Goal: Information Seeking & Learning: Find specific fact

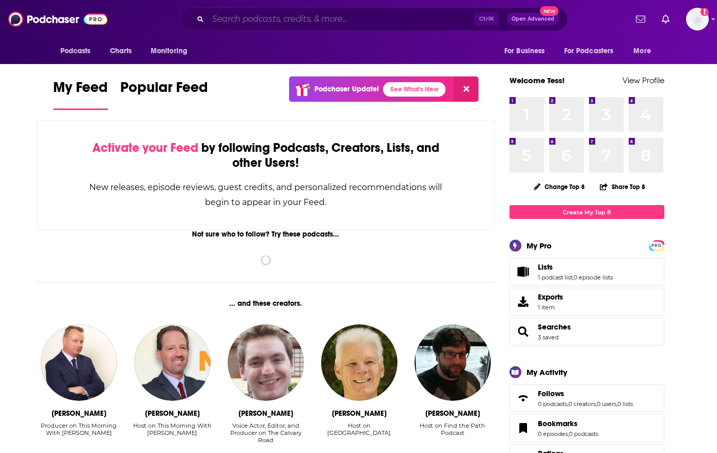
click at [325, 19] on input "Search podcasts, credits, & more..." at bounding box center [341, 19] width 266 height 17
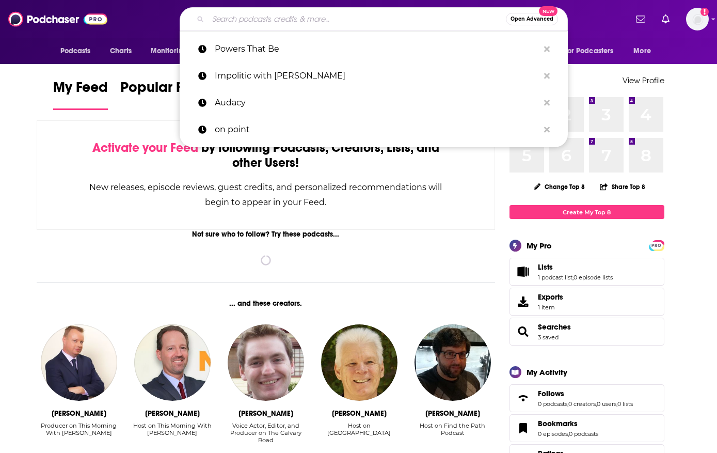
paste input "Outrage + Optimism About Outrage + Optimism"
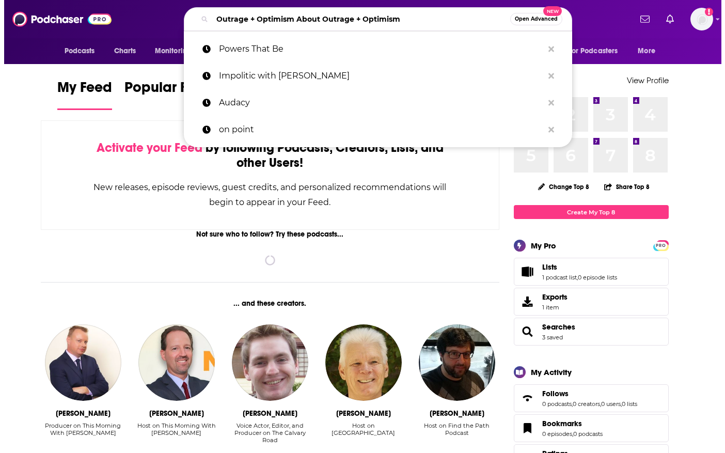
scroll to position [0, 135]
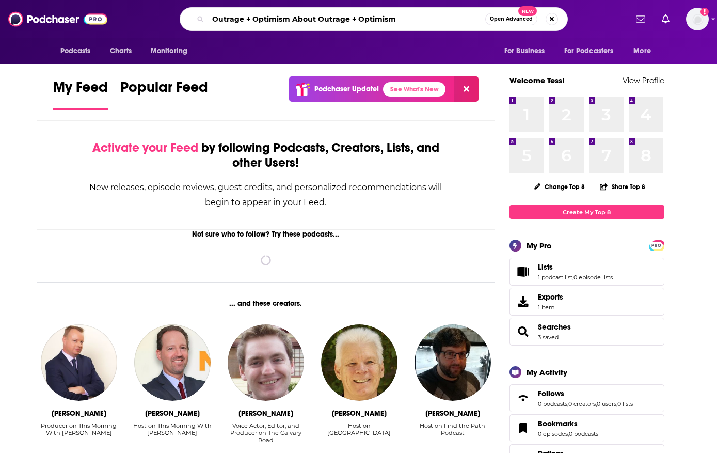
type input "Outrage + Optimism About Outrage + Optimism"
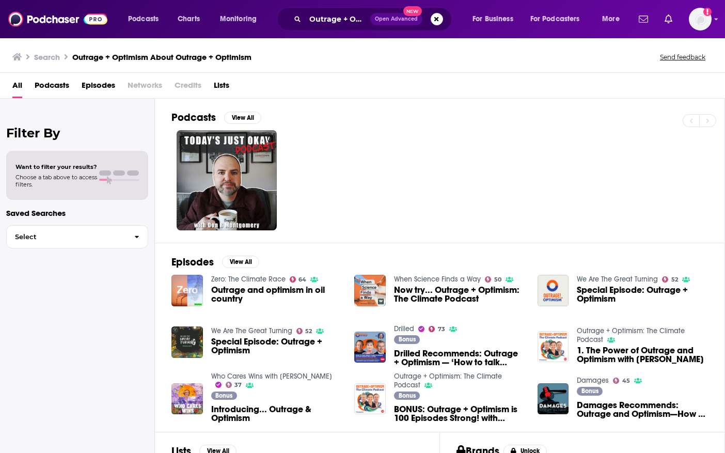
click at [253, 289] on span "Outrage and optimism in oil country" at bounding box center [276, 295] width 131 height 18
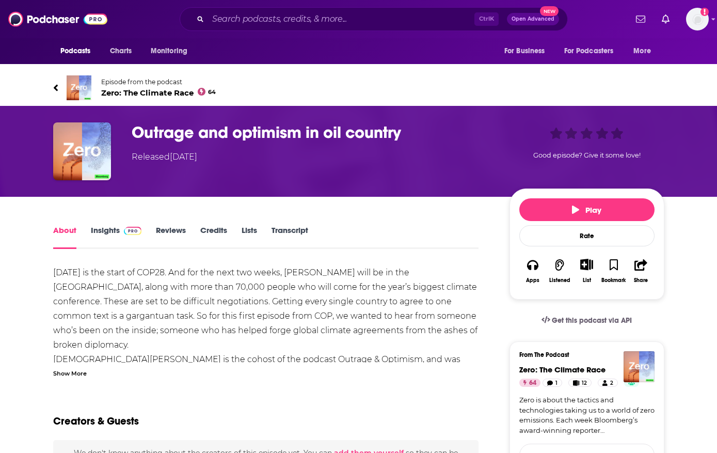
click at [173, 122] on h1 "Outrage and optimism in oil country" at bounding box center [312, 132] width 361 height 20
click at [317, 19] on input "Search podcasts, credits, & more..." at bounding box center [341, 19] width 266 height 17
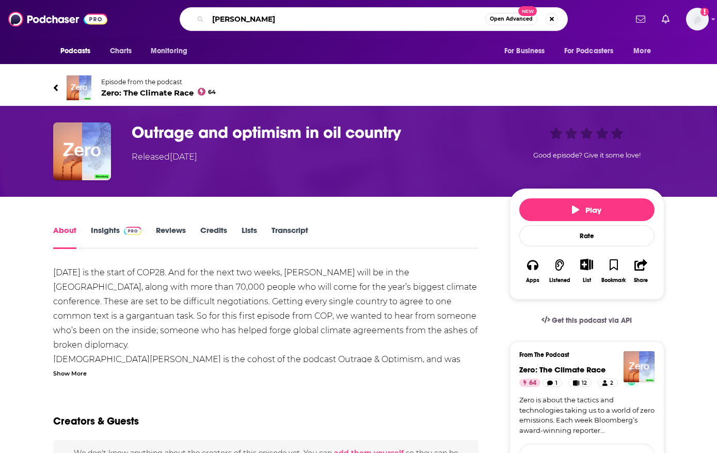
paste input "Outrage + Optimism About Outrage + Optimism"
drag, startPoint x: 363, startPoint y: 20, endPoint x: 386, endPoint y: 20, distance: 22.7
click at [386, 20] on div "[PERSON_NAME] + Optimism About Outrage + Optimism Open Advanced New" at bounding box center [374, 19] width 388 height 24
click at [360, 19] on input "[PERSON_NAME] + Optimism About Outrage + Optimism" at bounding box center [346, 19] width 277 height 17
drag, startPoint x: 332, startPoint y: 20, endPoint x: 456, endPoint y: 25, distance: 124.0
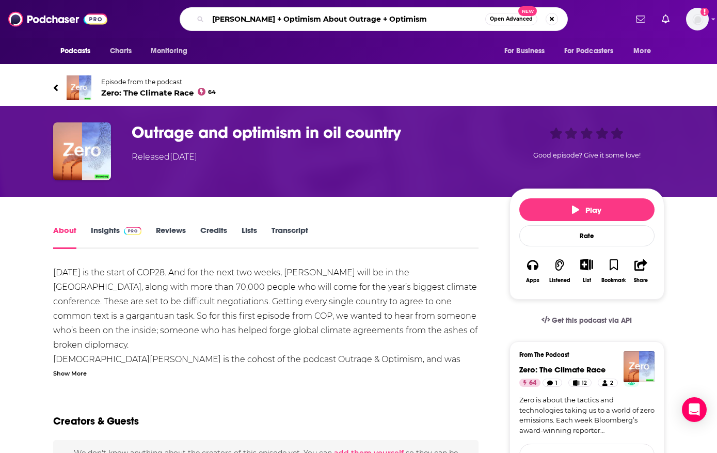
click at [456, 25] on div "Podcasts Charts Monitoring [PERSON_NAME] + Optimism About Outrage + Optimism Op…" at bounding box center [374, 19] width 506 height 24
type input "[PERSON_NAME] + Optimism"
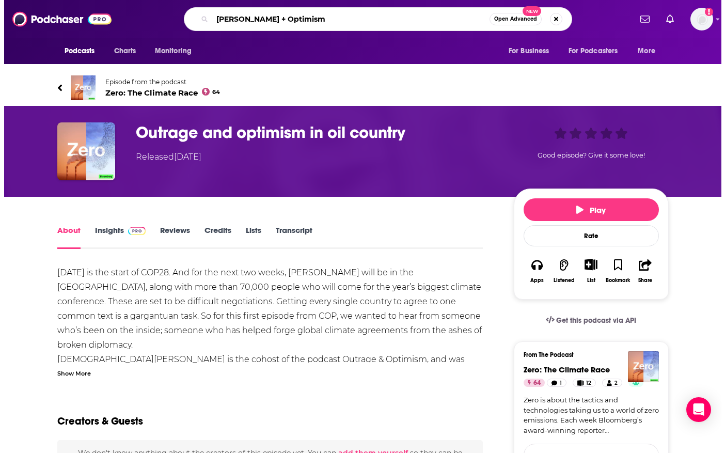
scroll to position [0, 48]
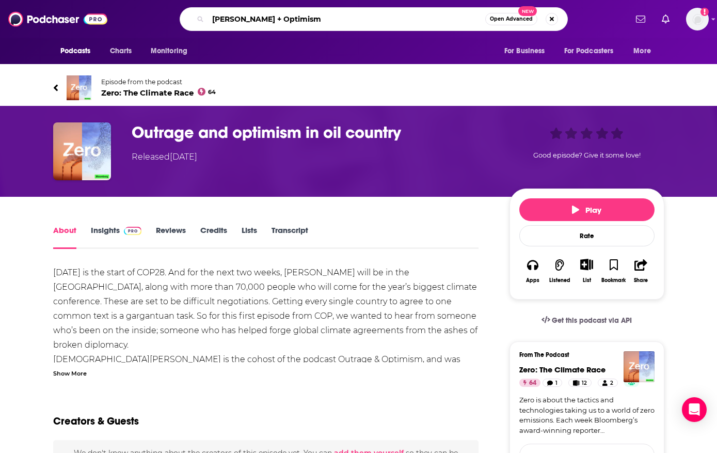
click at [352, 17] on input "[PERSON_NAME] + Optimism" at bounding box center [346, 19] width 277 height 17
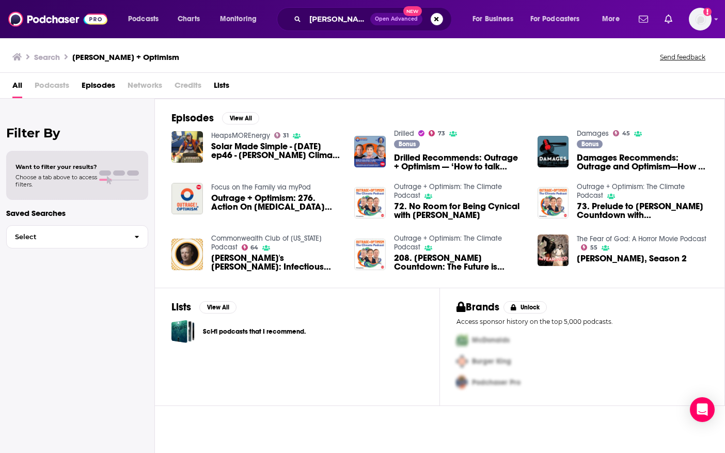
click at [58, 89] on span "Podcasts" at bounding box center [52, 87] width 35 height 21
